Goal: Transaction & Acquisition: Purchase product/service

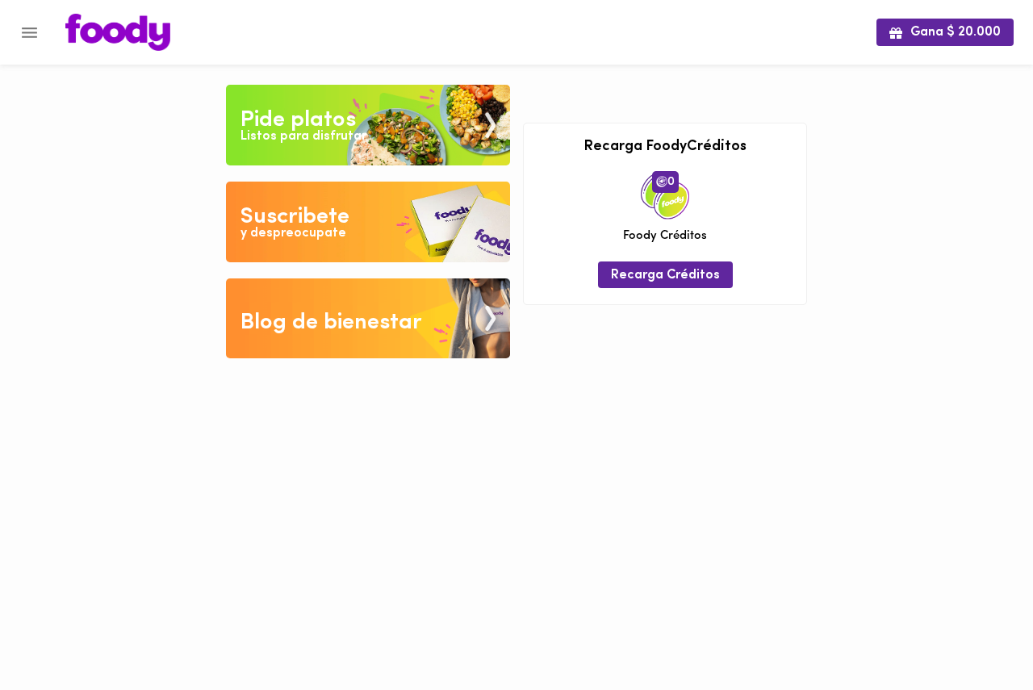
click at [375, 119] on img at bounding box center [368, 125] width 284 height 81
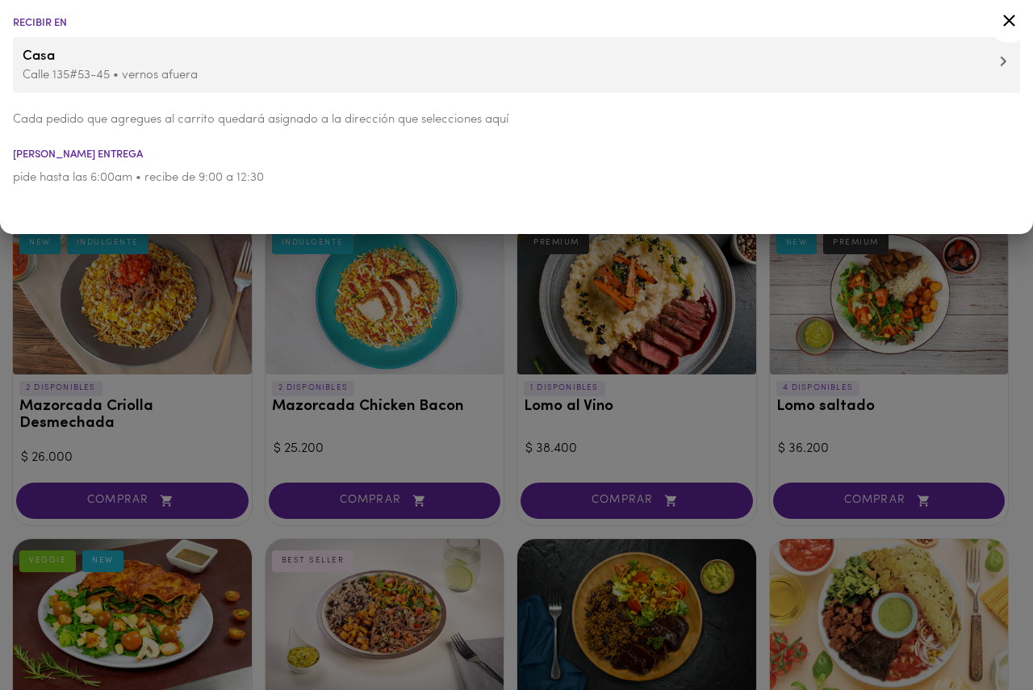
click at [512, 276] on div at bounding box center [516, 345] width 1033 height 690
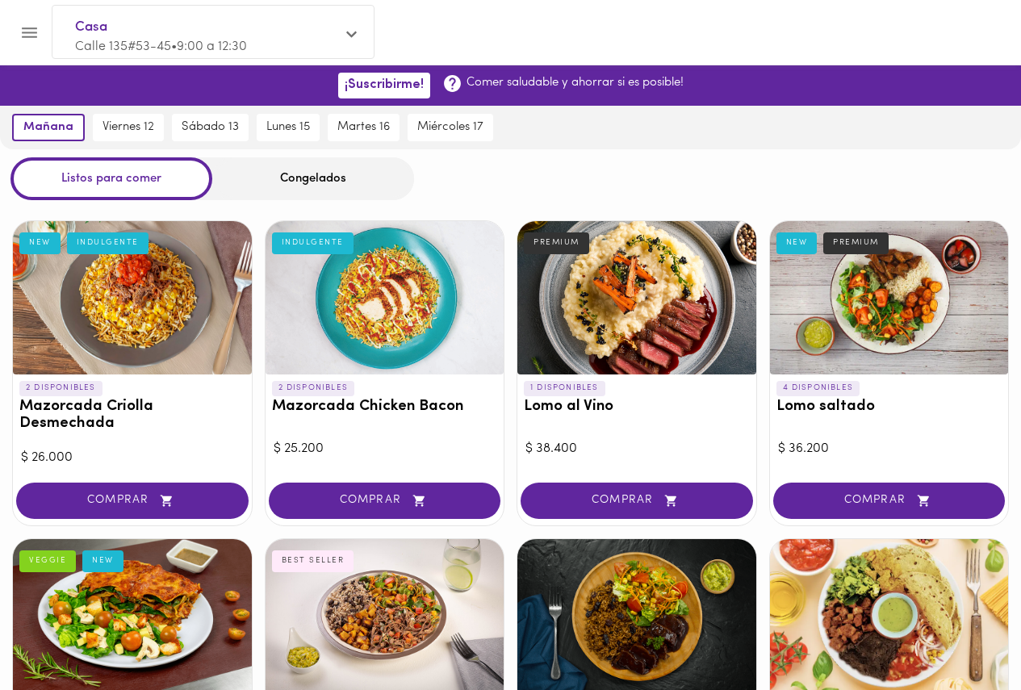
click at [504, 193] on div "Listos para comer Congelados" at bounding box center [510, 178] width 1021 height 43
click at [31, 30] on icon "Menu" at bounding box center [29, 33] width 20 height 20
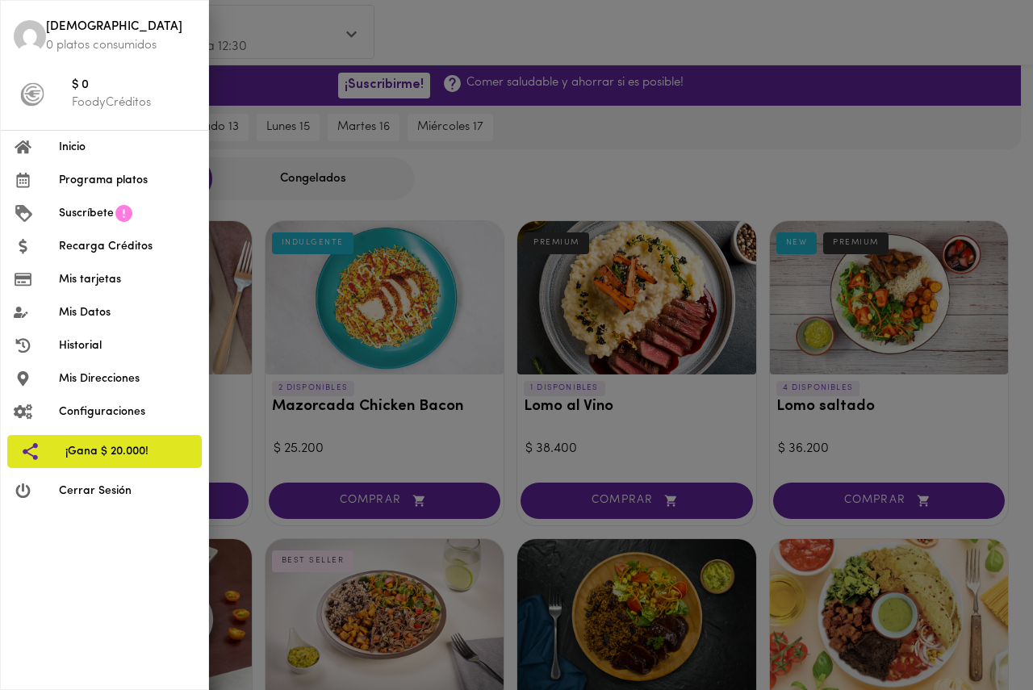
click at [539, 202] on div at bounding box center [516, 345] width 1033 height 690
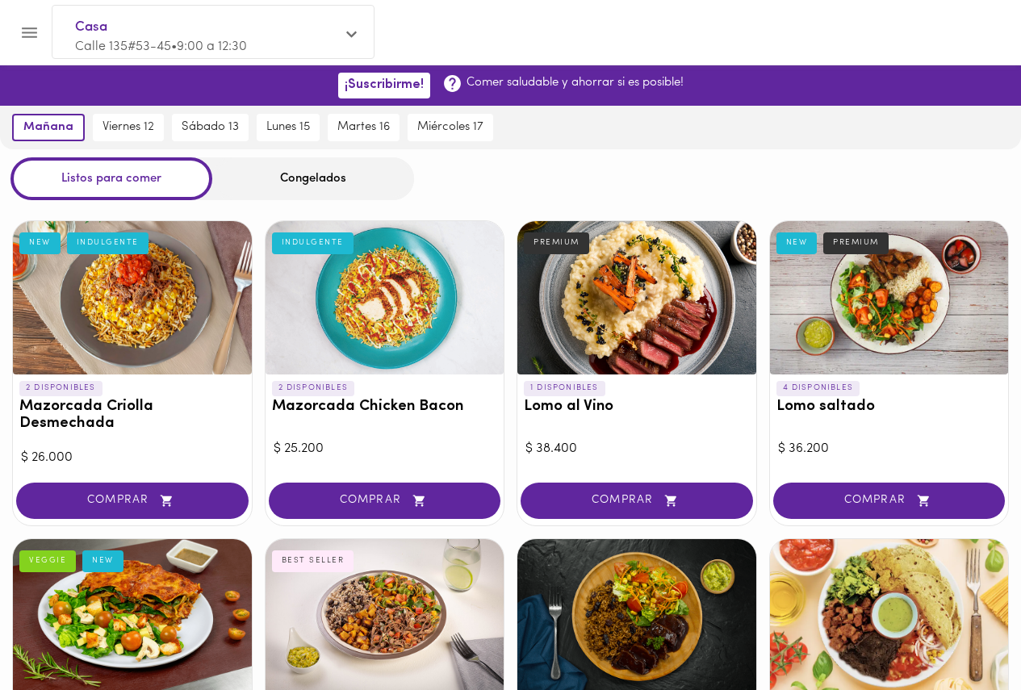
click at [338, 174] on div "Congelados" at bounding box center [313, 178] width 202 height 43
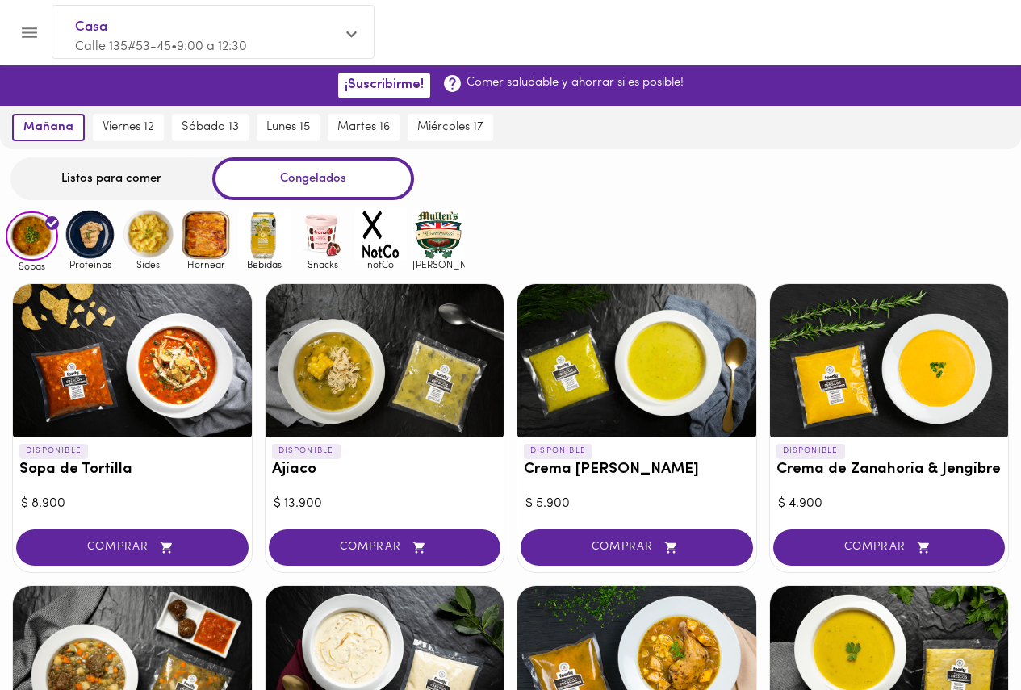
click at [441, 224] on img at bounding box center [438, 234] width 52 height 52
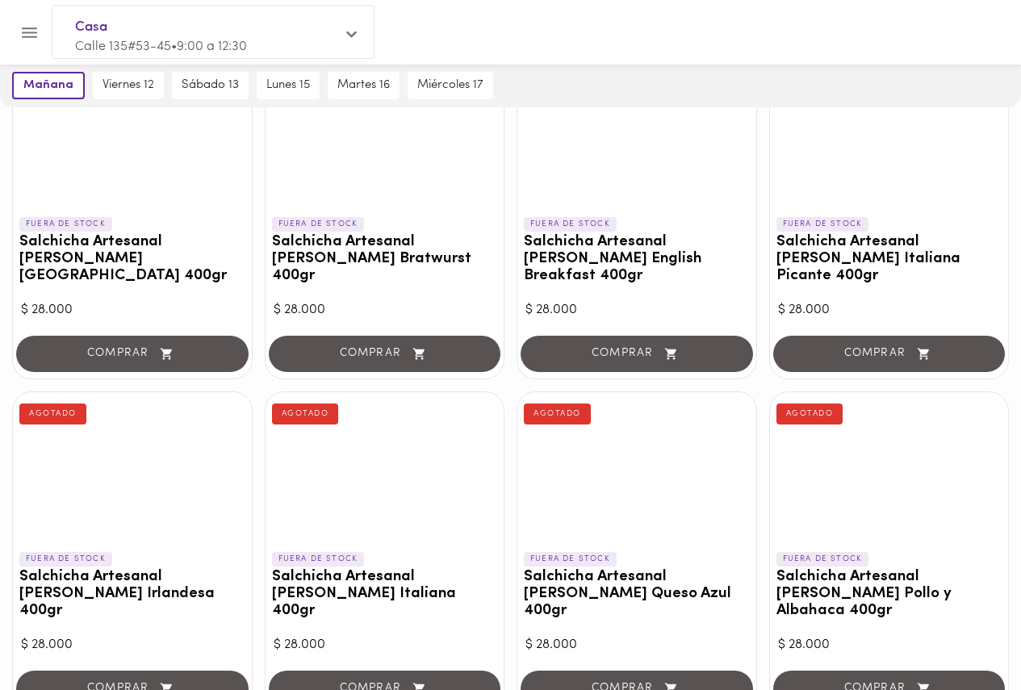
scroll to position [6, 0]
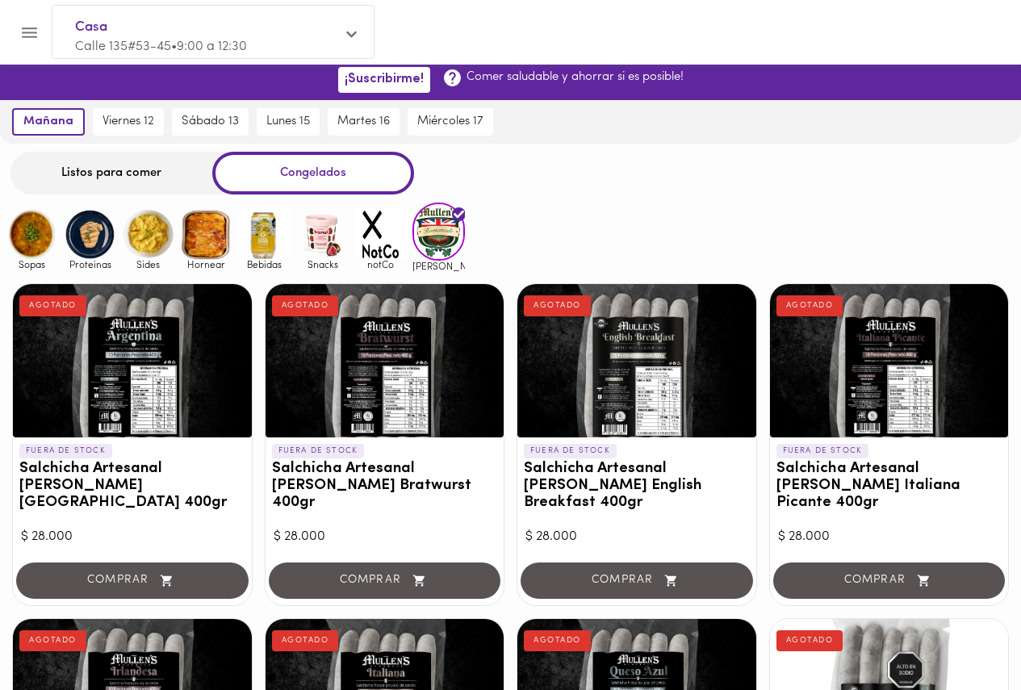
click at [329, 234] on img at bounding box center [322, 234] width 52 height 52
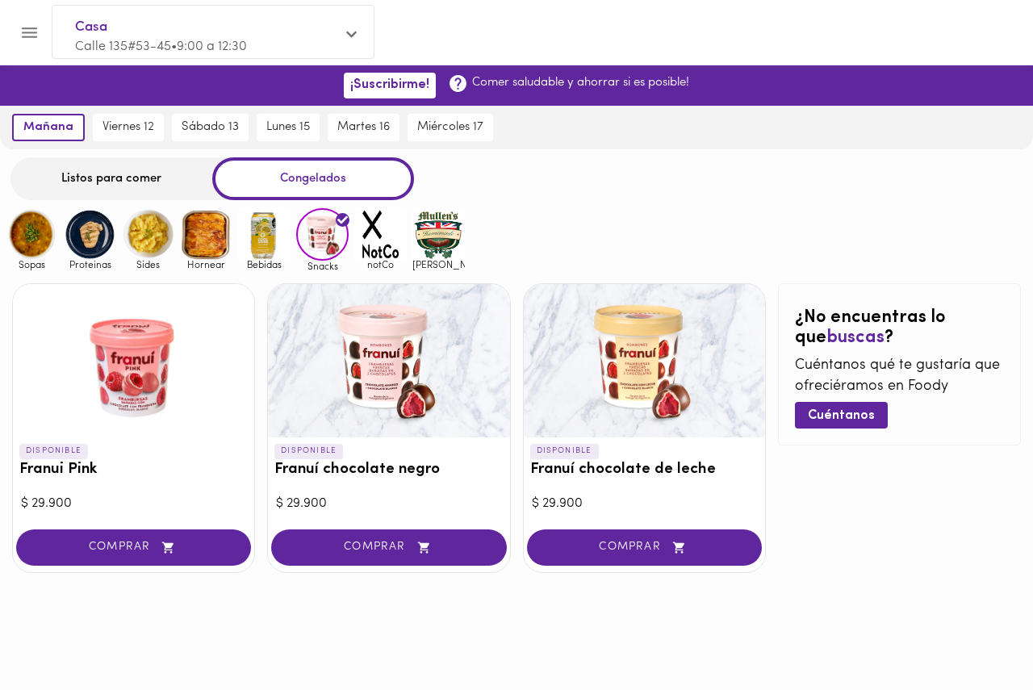
click at [445, 232] on img at bounding box center [438, 234] width 52 height 52
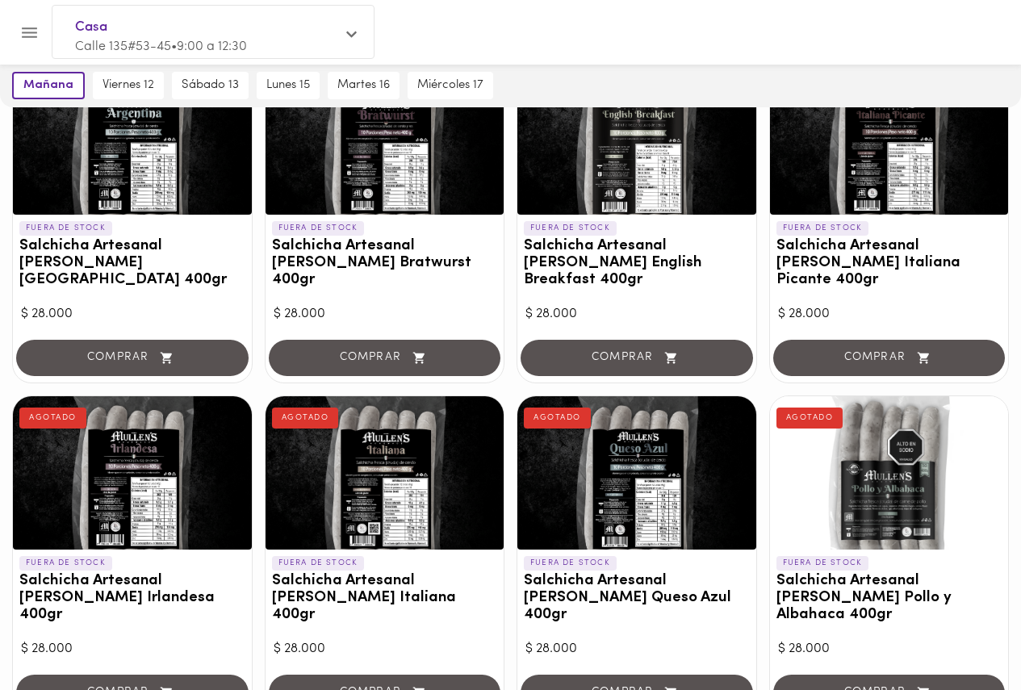
scroll to position [323, 0]
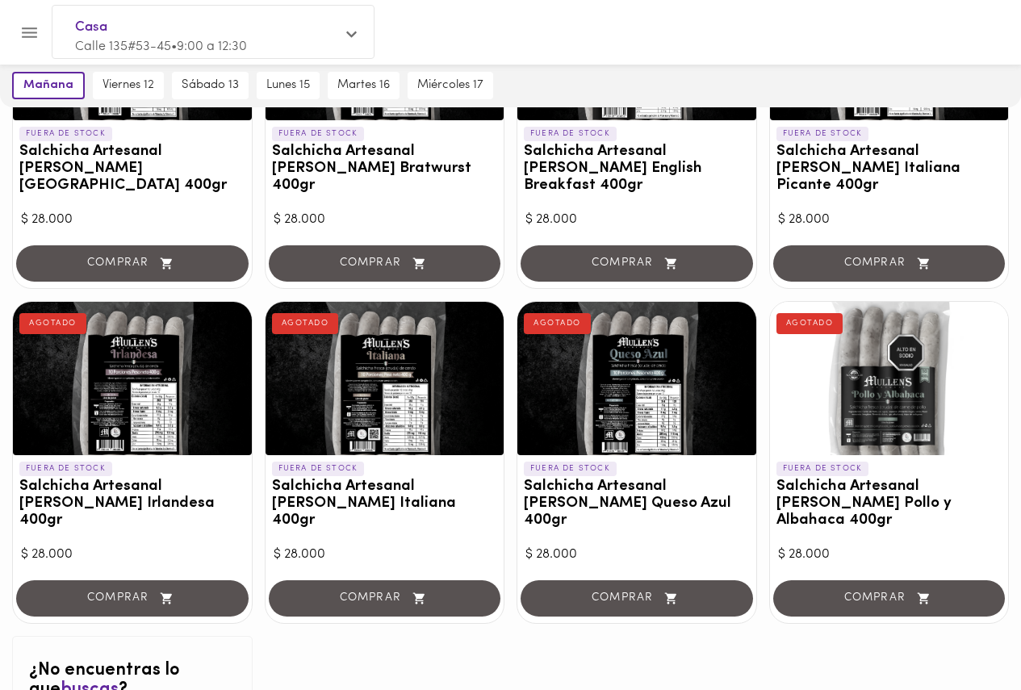
click at [509, 349] on div "FUERA DE STOCK Salchicha Artesanal [PERSON_NAME] [GEOGRAPHIC_DATA] 400gr AGOTAD…" at bounding box center [510, 382] width 1021 height 856
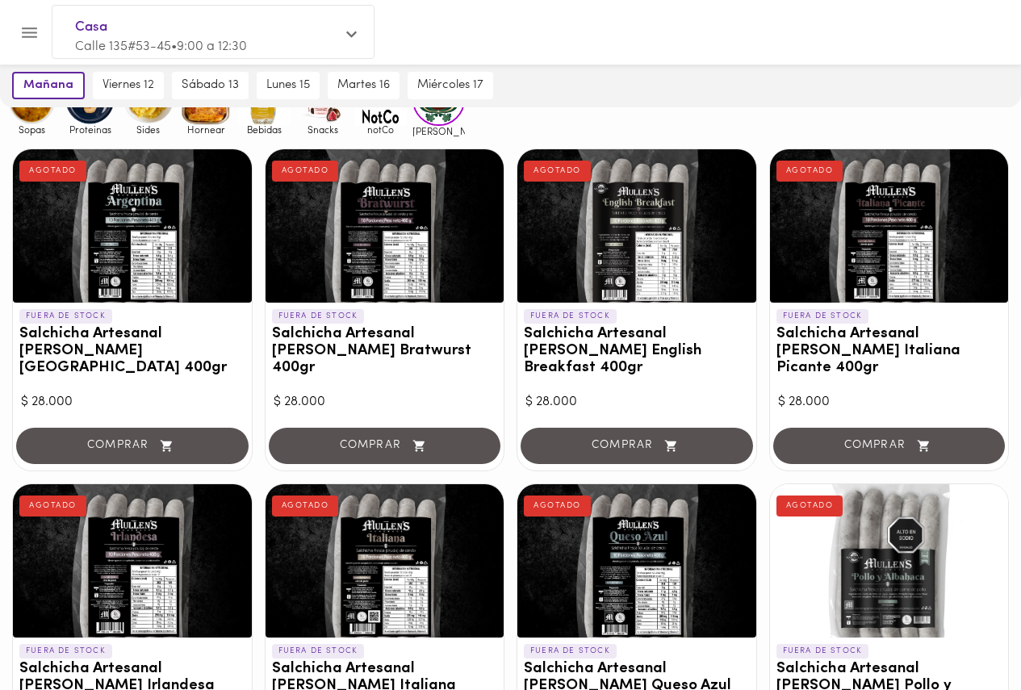
scroll to position [0, 0]
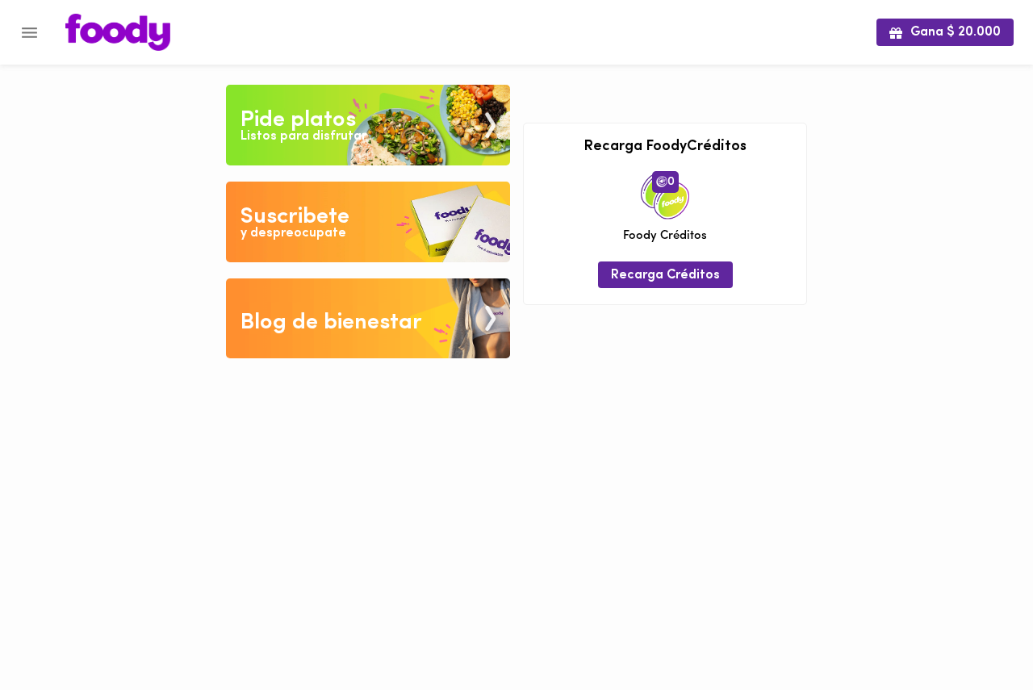
click at [392, 144] on img at bounding box center [368, 125] width 284 height 81
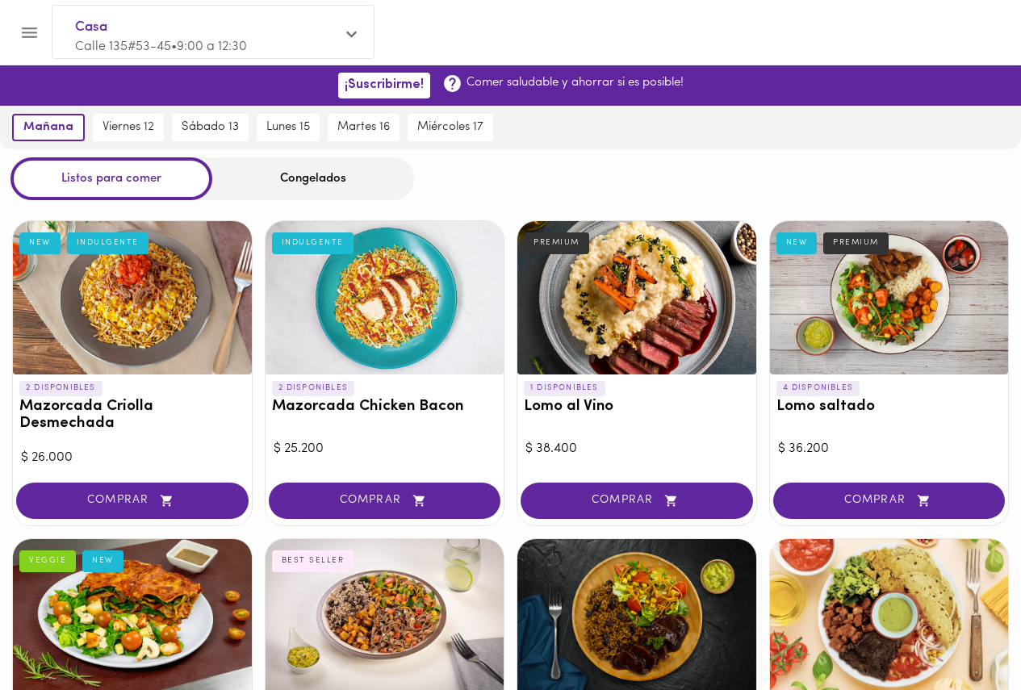
click at [559, 193] on div "Listos para comer Congelados" at bounding box center [510, 178] width 1021 height 43
drag, startPoint x: 337, startPoint y: 180, endPoint x: 527, endPoint y: 179, distance: 189.7
click at [337, 180] on div "Congelados" at bounding box center [313, 178] width 202 height 43
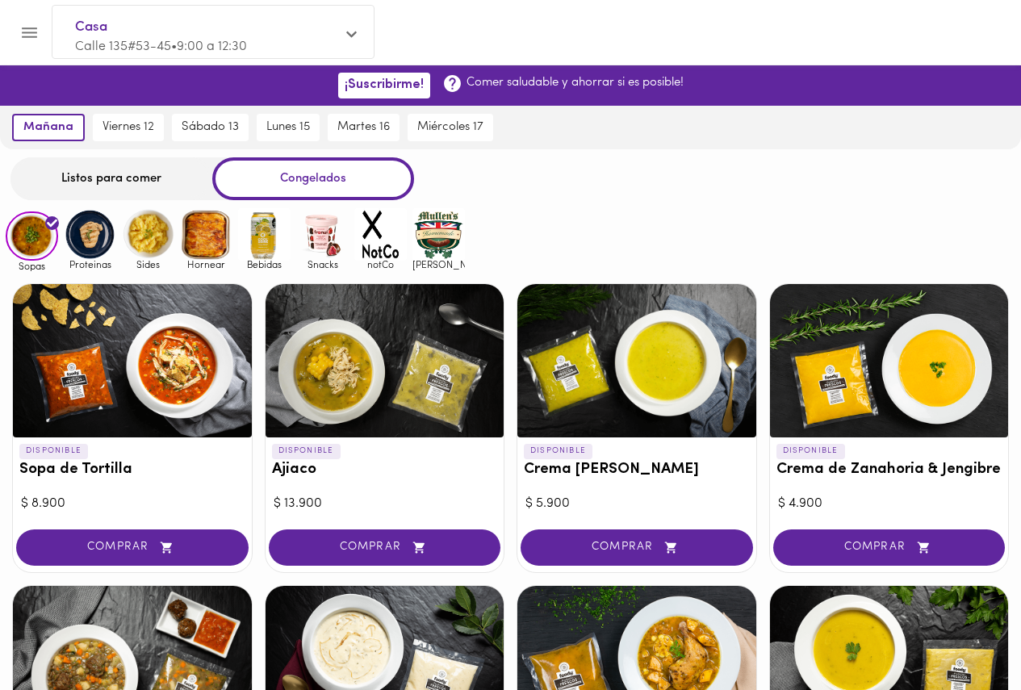
click at [587, 182] on div "Listos para comer Congelados" at bounding box center [510, 178] width 1021 height 43
click at [443, 240] on img at bounding box center [438, 234] width 52 height 52
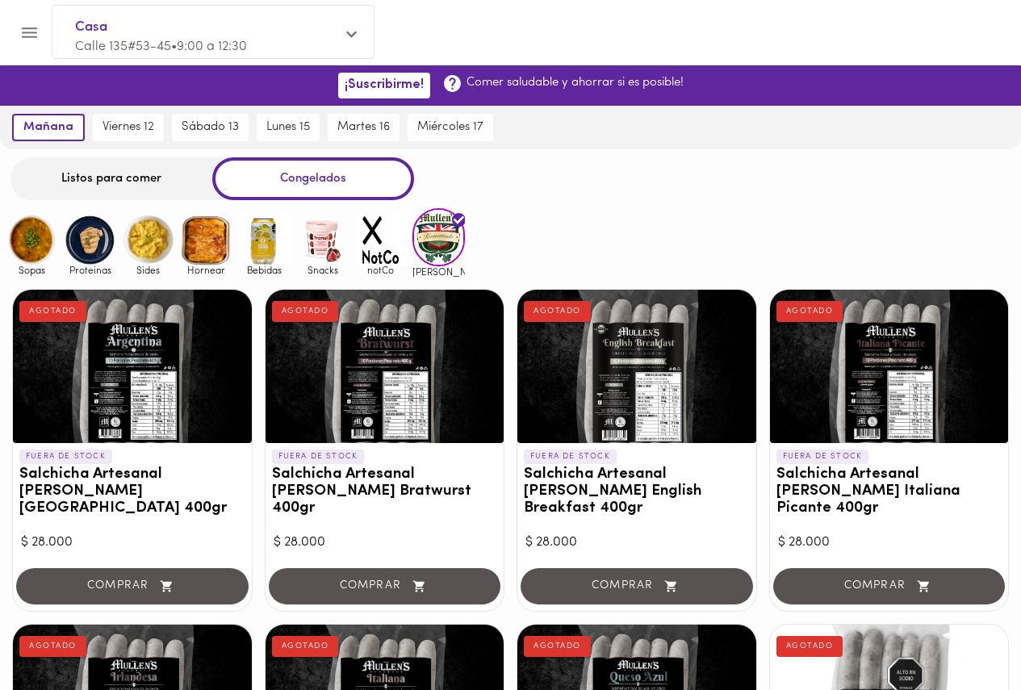
click at [337, 231] on img at bounding box center [322, 240] width 52 height 52
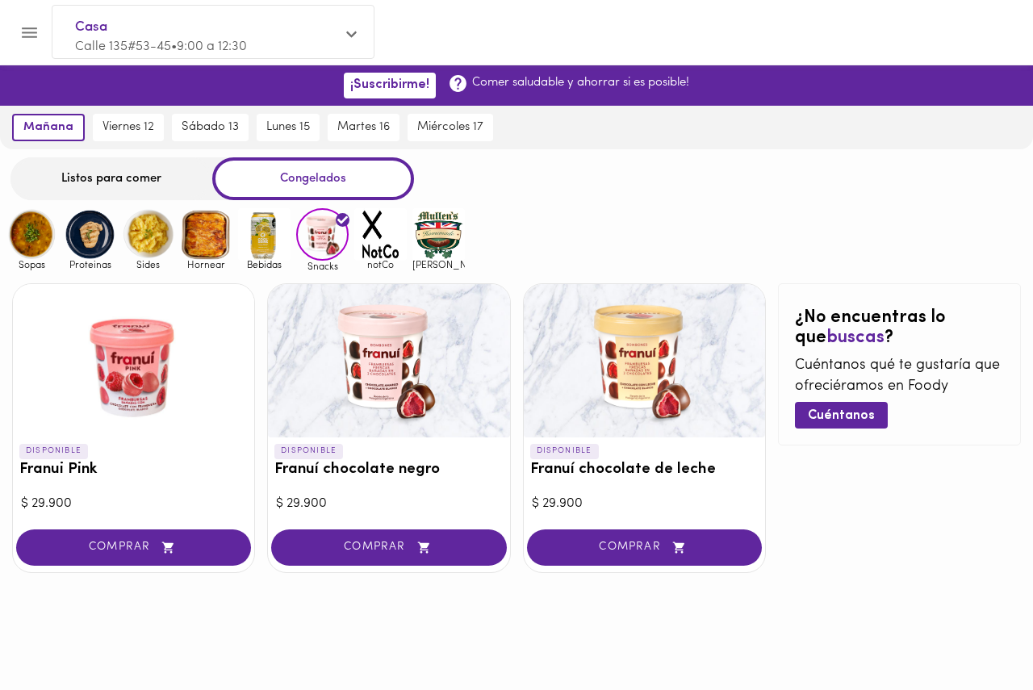
click at [35, 238] on img at bounding box center [32, 234] width 52 height 52
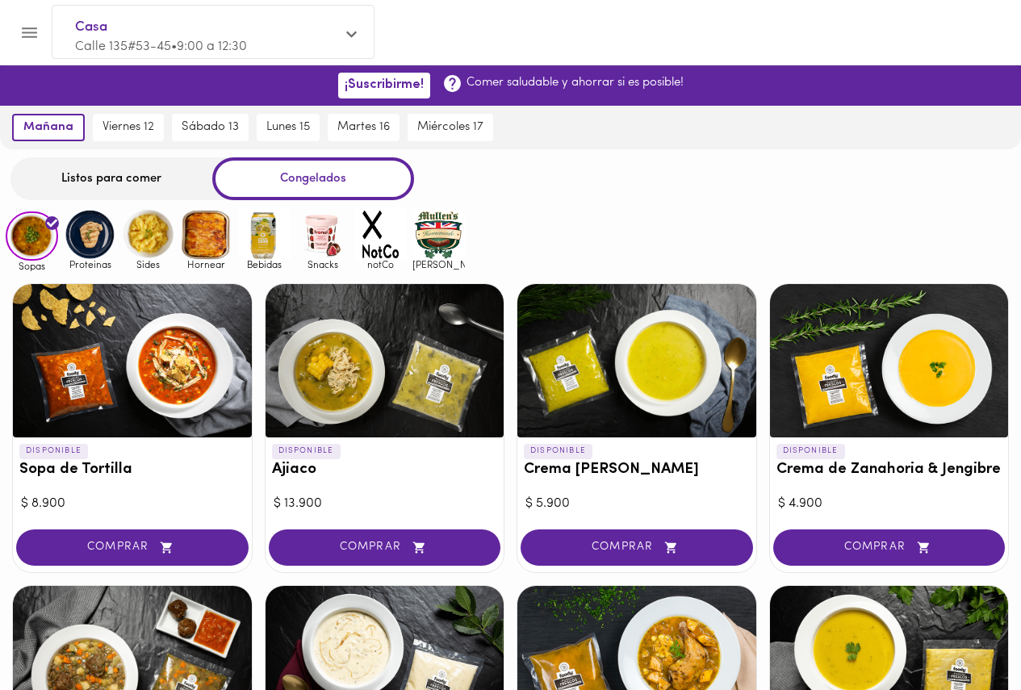
click at [107, 248] on img at bounding box center [90, 234] width 52 height 52
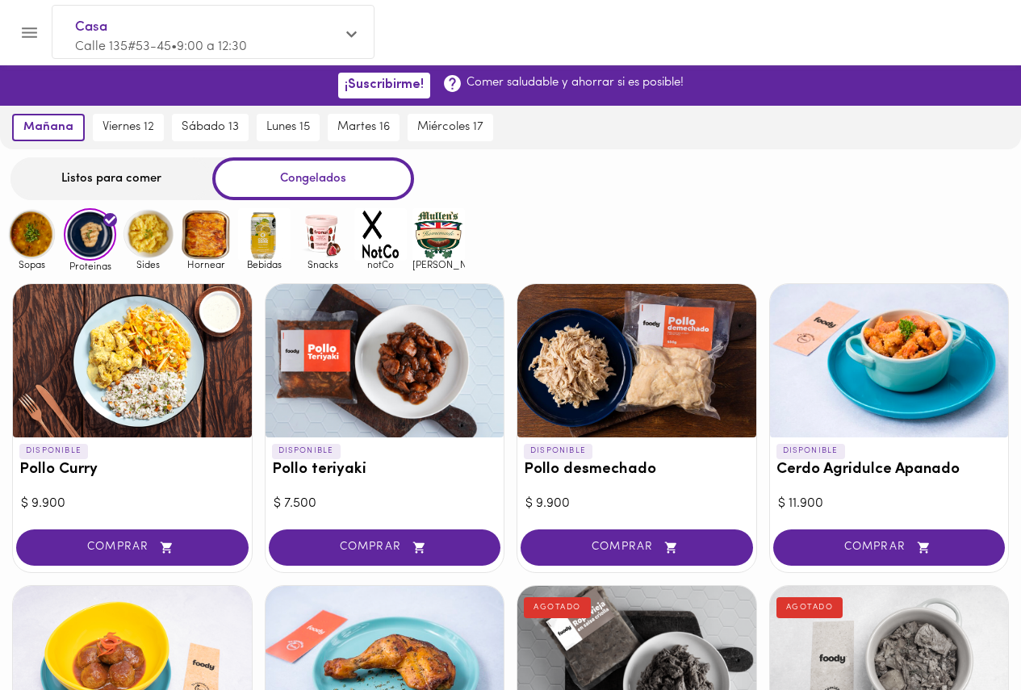
click at [143, 246] on img at bounding box center [148, 234] width 52 height 52
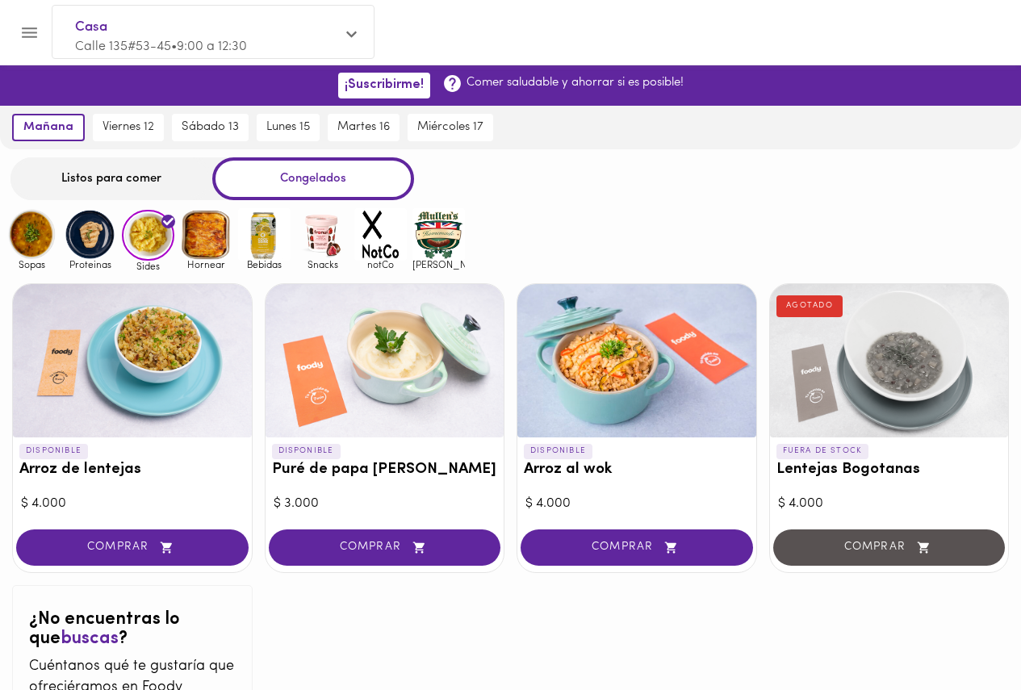
click at [188, 242] on img at bounding box center [206, 234] width 52 height 52
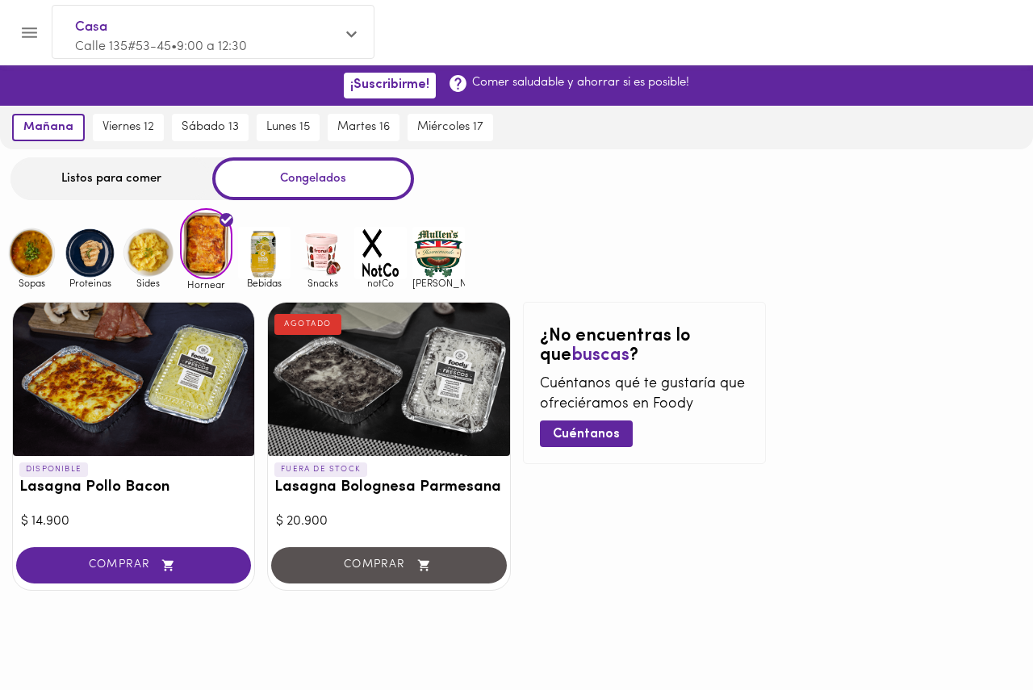
click at [254, 235] on img at bounding box center [264, 253] width 52 height 52
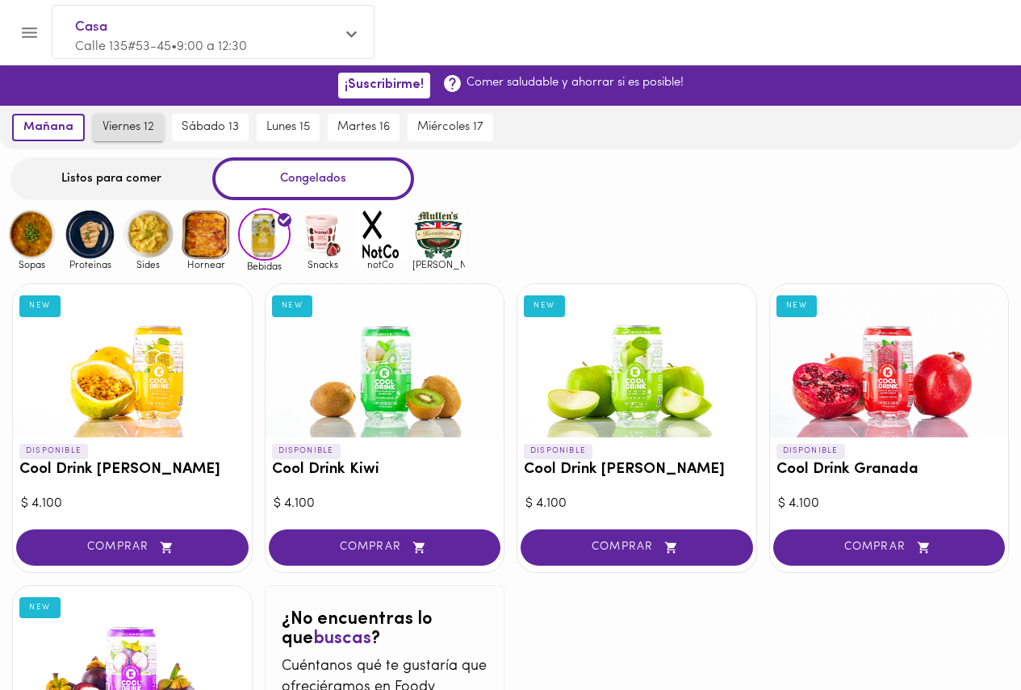
click at [131, 121] on span "viernes 12" at bounding box center [129, 127] width 52 height 15
click at [62, 128] on span "mañana" at bounding box center [45, 127] width 46 height 15
click at [107, 171] on div "Listos para comer" at bounding box center [111, 178] width 202 height 43
